Goal: Check status: Check status

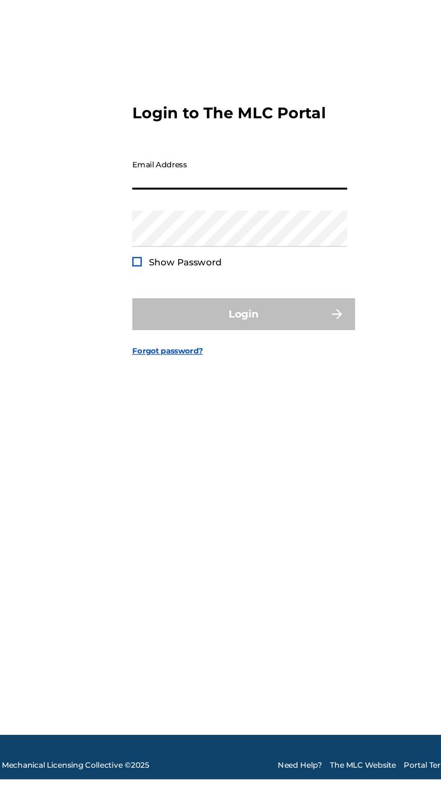
type input "[EMAIL_ADDRESS][DOMAIN_NAME]"
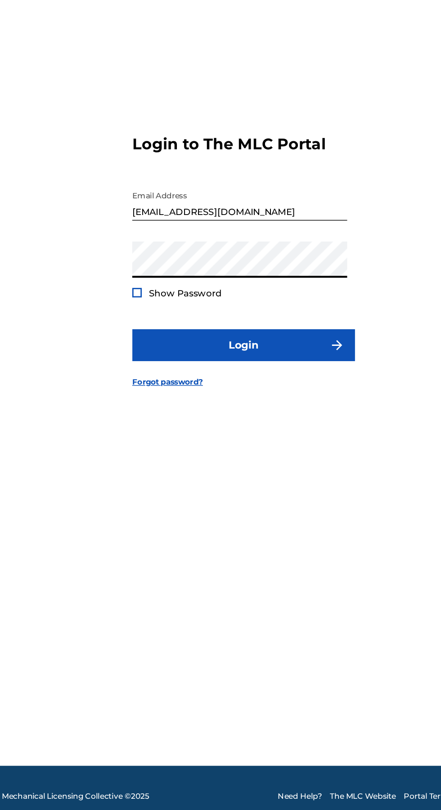
click at [145, 447] on div at bounding box center [145, 444] width 7 height 7
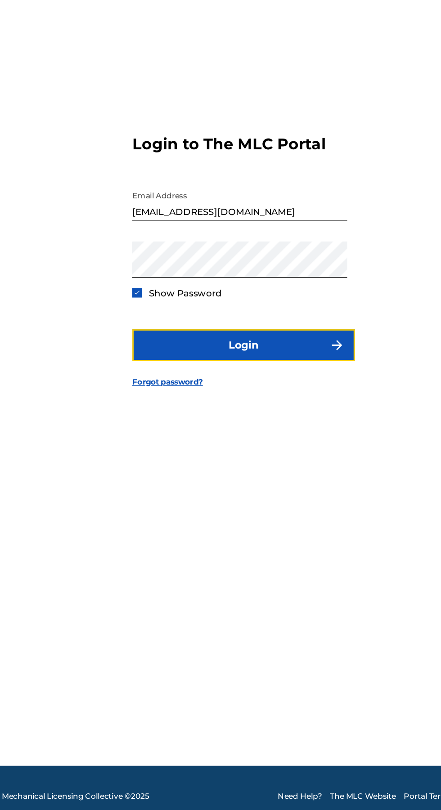
click at [229, 492] on button "Login" at bounding box center [220, 481] width 157 height 22
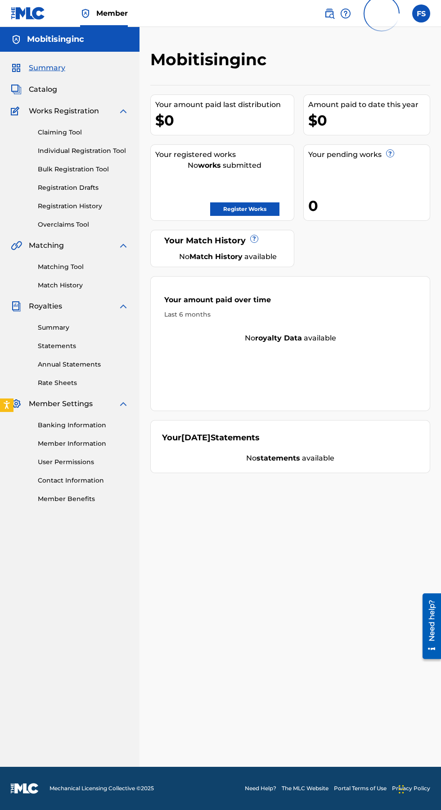
click at [40, 89] on span "Catalog" at bounding box center [43, 89] width 28 height 11
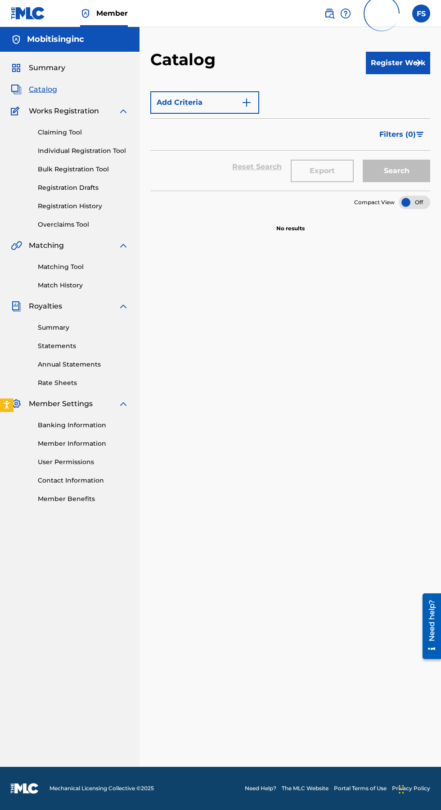
click at [59, 208] on link "Registration History" at bounding box center [83, 206] width 91 height 9
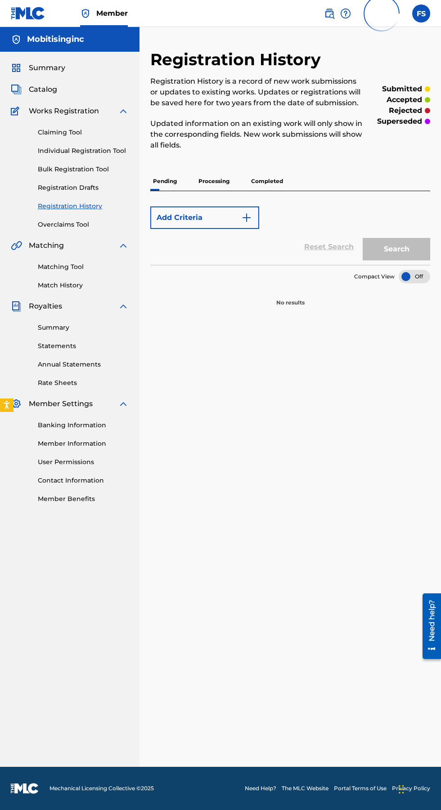
click at [216, 178] on p "Processing" at bounding box center [214, 181] width 36 height 19
click at [203, 185] on p "Processing" at bounding box center [214, 181] width 36 height 19
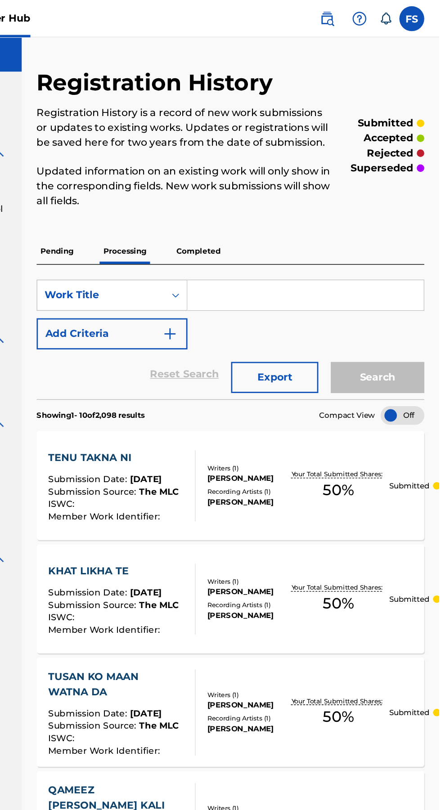
click at [270, 182] on p "Completed" at bounding box center [266, 181] width 37 height 19
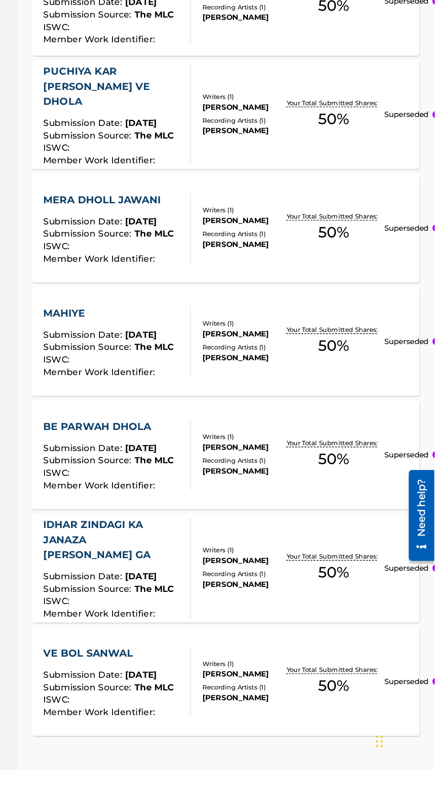
scroll to position [379, 0]
click at [420, 579] on p "Superseded" at bounding box center [421, 582] width 32 height 8
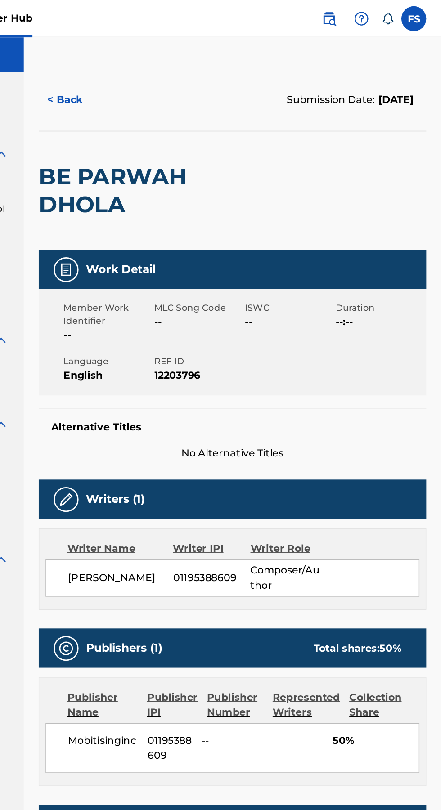
click at [178, 78] on button "< Back" at bounding box center [177, 72] width 54 height 22
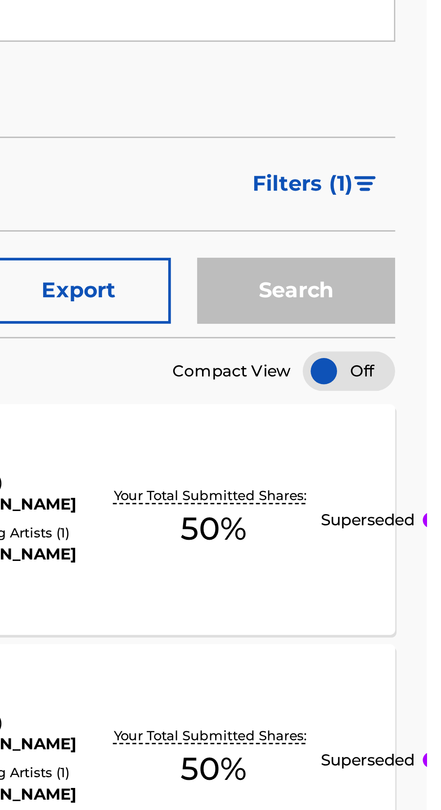
scroll to position [68, 0]
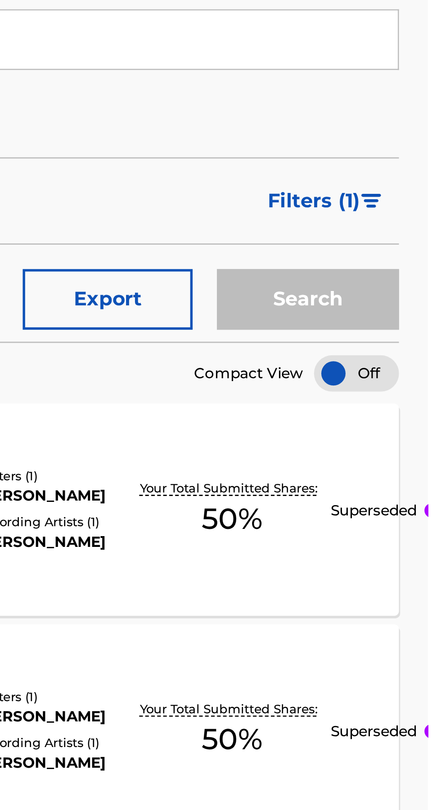
click at [437, 319] on p "Superseded" at bounding box center [421, 319] width 32 height 8
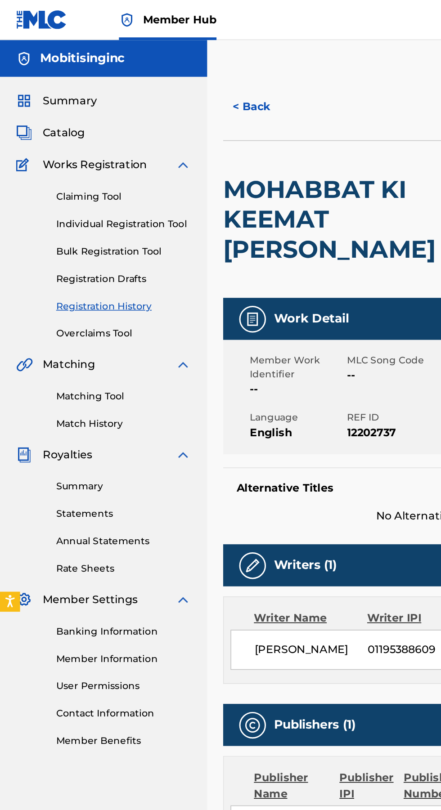
click at [167, 63] on button "< Back" at bounding box center [177, 72] width 54 height 22
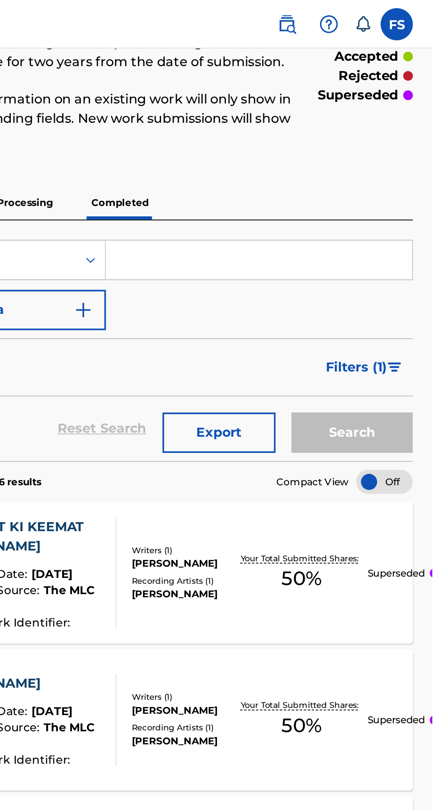
scroll to position [68, 0]
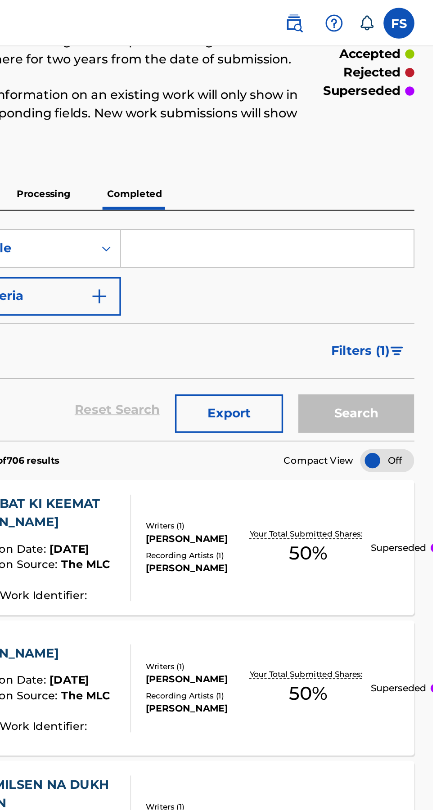
click at [405, 204] on span "Filters ( 1 )" at bounding box center [399, 204] width 34 height 11
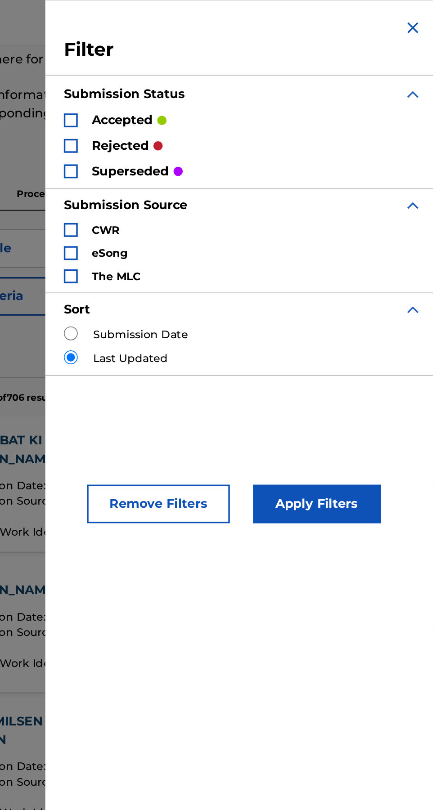
click at [234, 70] on div "Search Form" at bounding box center [230, 70] width 8 height 8
click at [396, 288] on button "Apply Filters" at bounding box center [373, 294] width 74 height 22
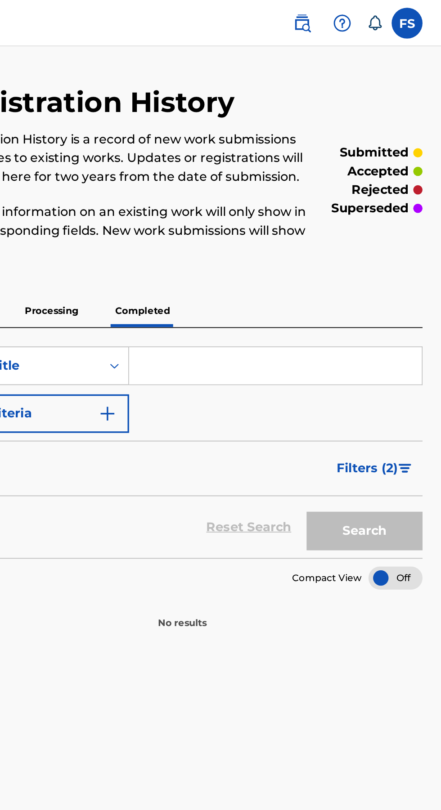
scroll to position [0, 0]
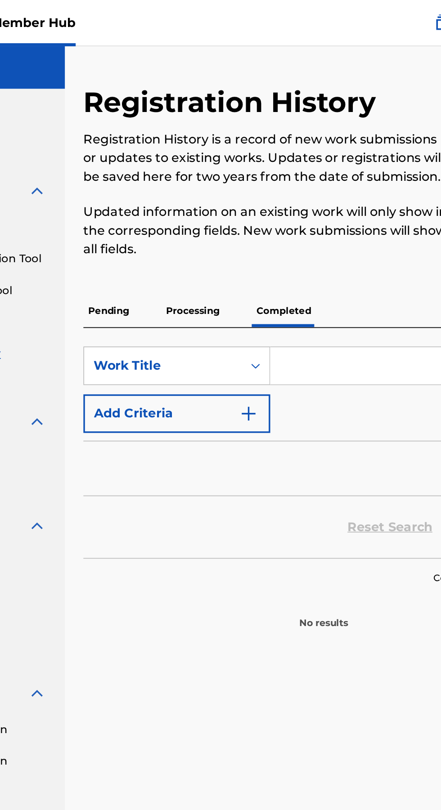
click at [214, 175] on p "Processing" at bounding box center [214, 181] width 36 height 19
